Goal: Task Accomplishment & Management: Manage account settings

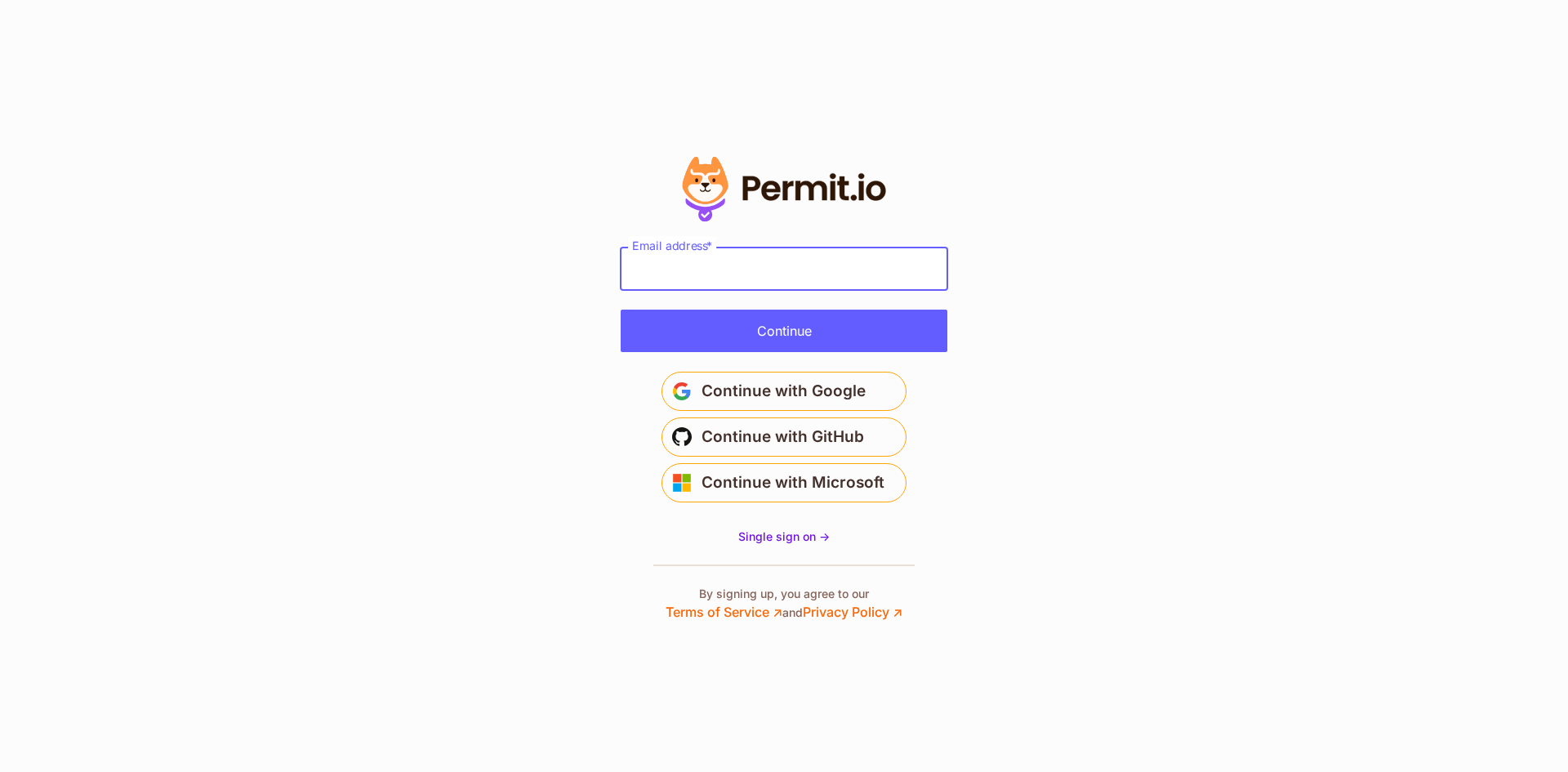
click at [832, 260] on input "Email address *" at bounding box center [784, 268] width 327 height 42
type input "**********"
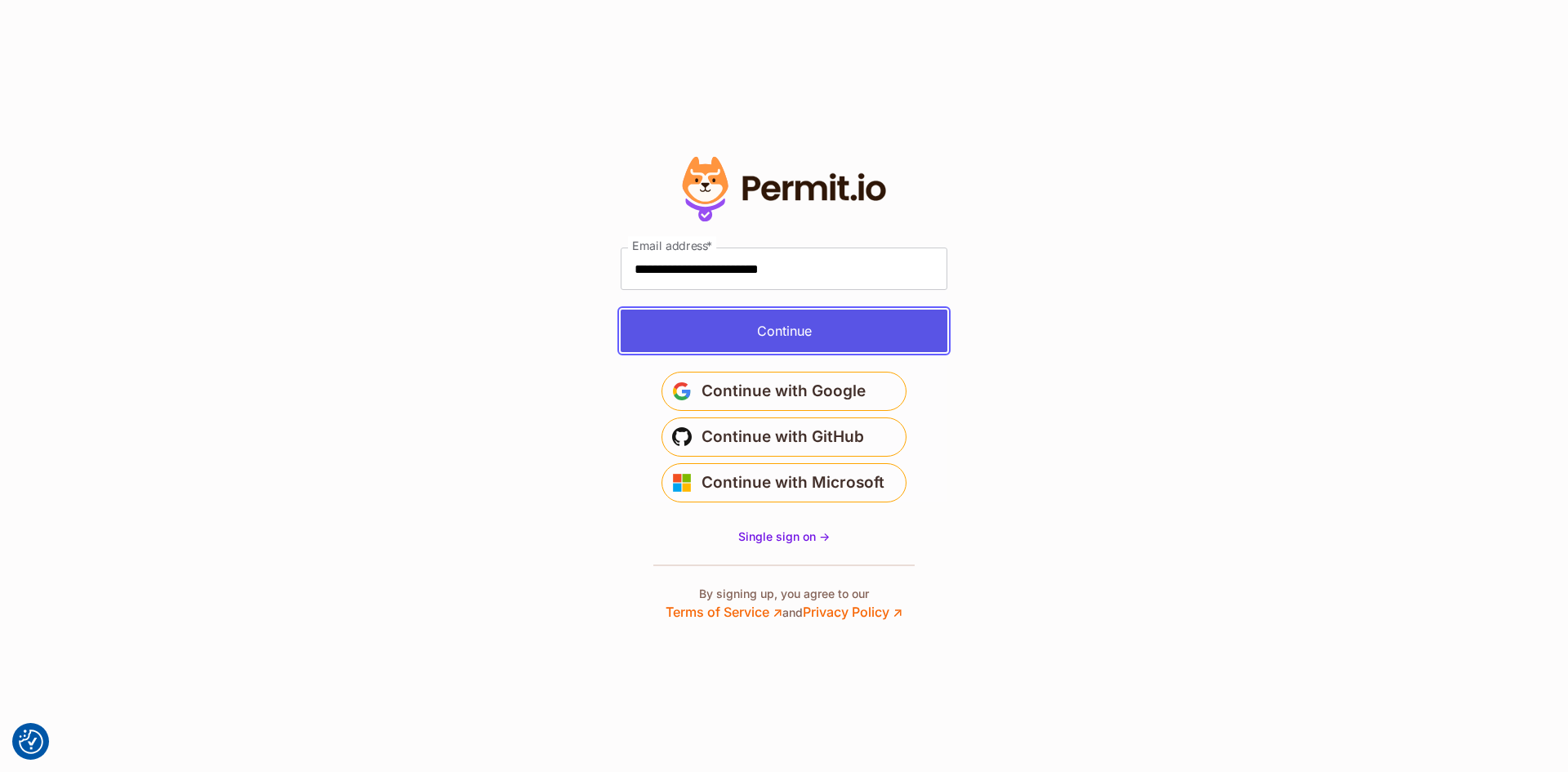
click at [764, 325] on button "Continue" at bounding box center [784, 330] width 327 height 42
